Goal: Transaction & Acquisition: Book appointment/travel/reservation

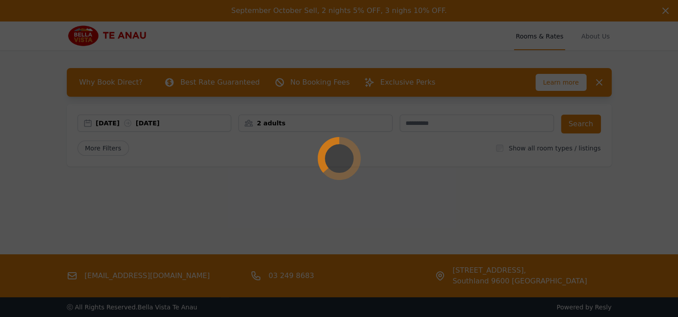
click at [109, 126] on div "[DATE] [DATE]" at bounding box center [163, 123] width 135 height 9
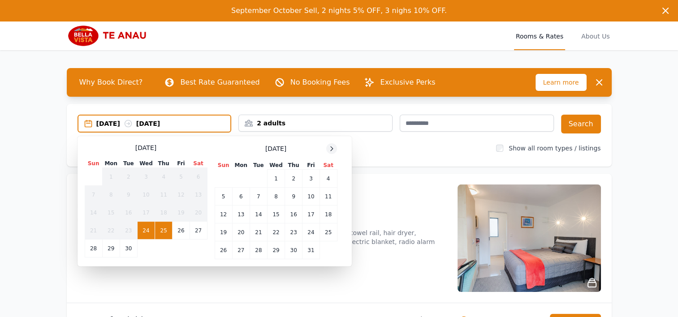
click at [332, 149] on icon at bounding box center [331, 148] width 7 height 7
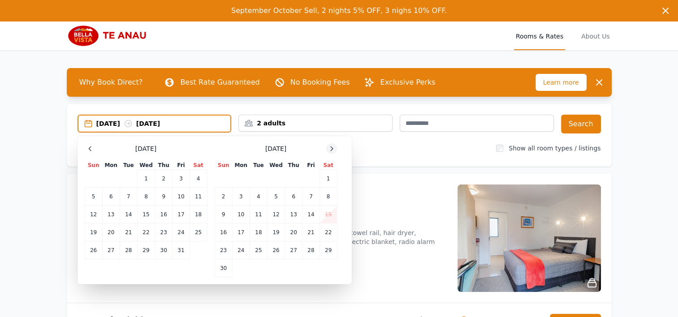
click at [332, 149] on icon at bounding box center [331, 148] width 7 height 7
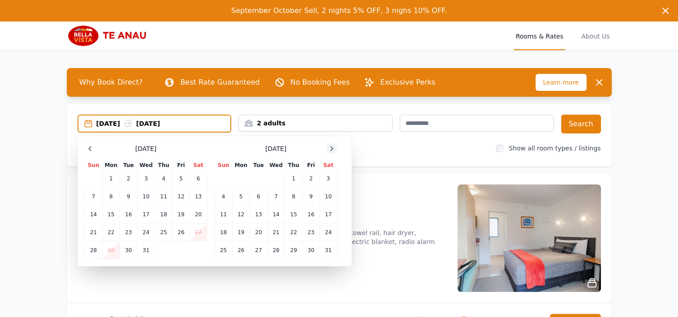
click at [332, 149] on icon at bounding box center [331, 148] width 7 height 7
click at [315, 212] on td "20" at bounding box center [311, 215] width 17 height 18
click at [325, 212] on td "21" at bounding box center [328, 215] width 17 height 18
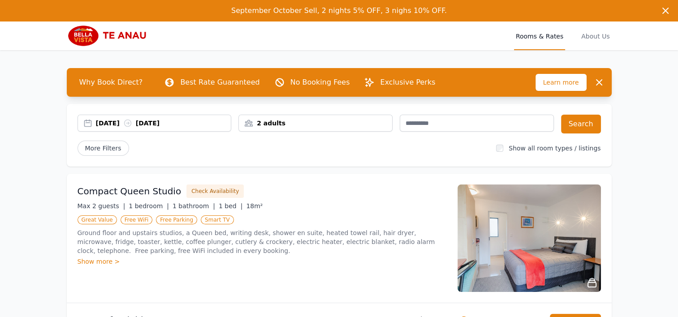
click at [336, 122] on div "2 adults" at bounding box center [315, 123] width 153 height 9
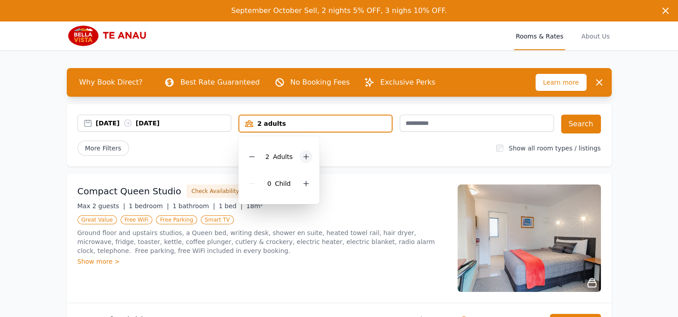
click at [307, 155] on icon at bounding box center [306, 156] width 7 height 7
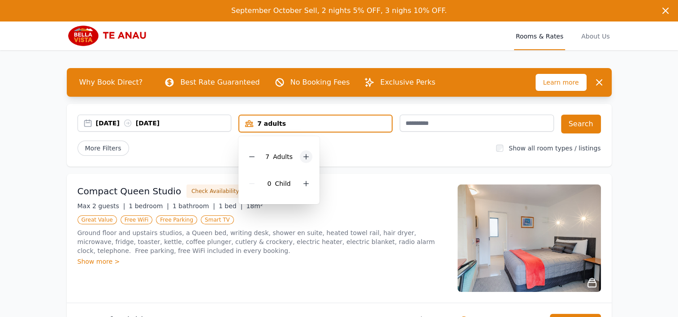
click at [307, 155] on icon at bounding box center [306, 156] width 7 height 7
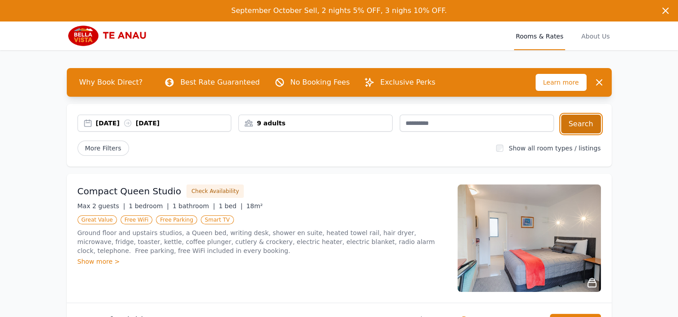
click at [583, 125] on button "Search" at bounding box center [581, 124] width 40 height 19
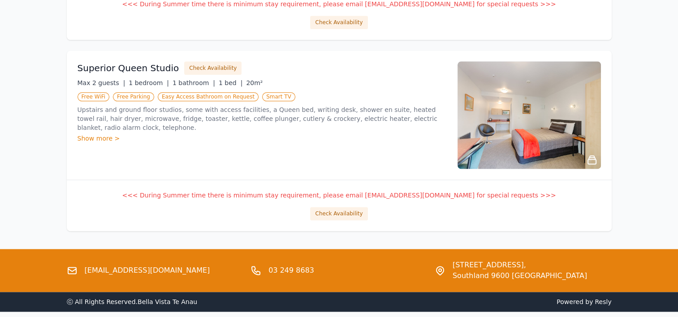
scroll to position [1114, 0]
